Goal: Check status: Check status

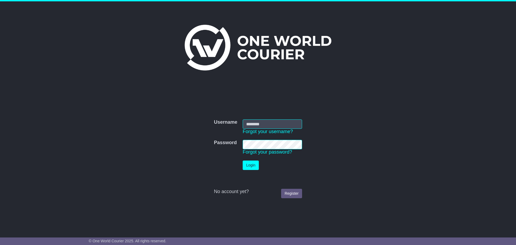
type input "**********"
click at [245, 168] on button "Login" at bounding box center [251, 164] width 16 height 9
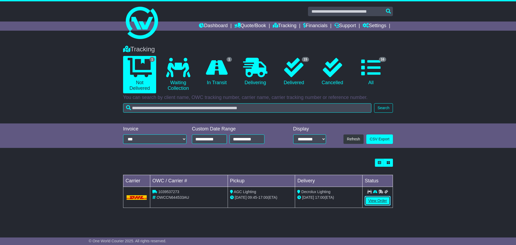
click at [378, 202] on link "View Order" at bounding box center [378, 200] width 26 height 9
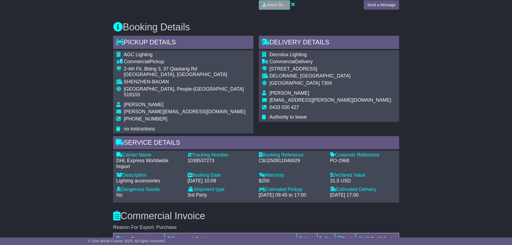
scroll to position [296, 0]
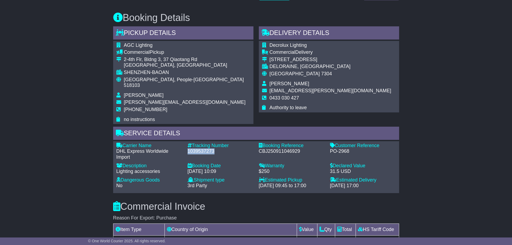
drag, startPoint x: 188, startPoint y: 146, endPoint x: 215, endPoint y: 145, distance: 27.5
click at [215, 148] on div "1039537273" at bounding box center [221, 151] width 66 height 6
copy div "1039537273"
